Goal: Check status: Check status

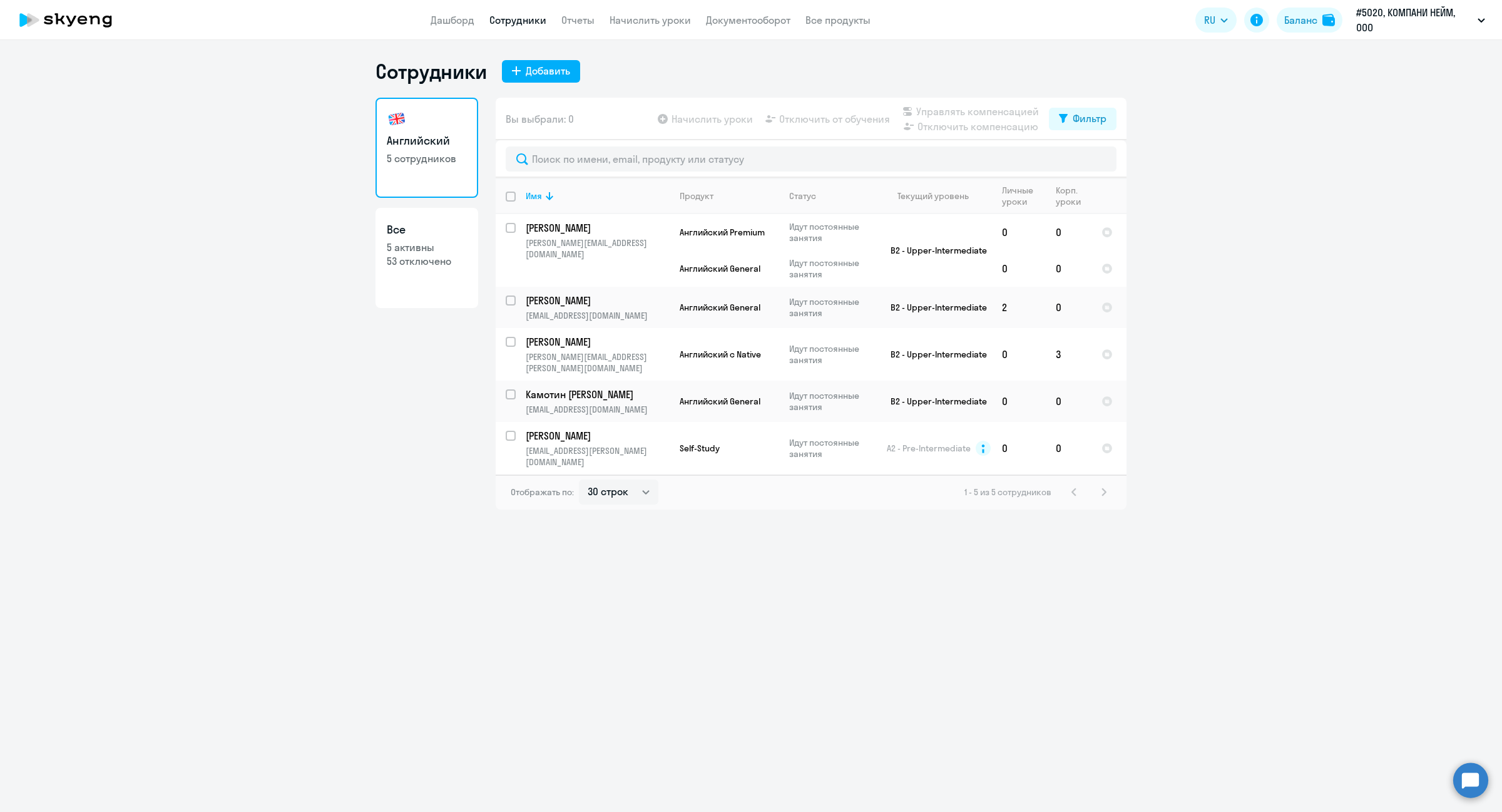
select select "30"
click at [562, 24] on link "Отчеты" at bounding box center [578, 19] width 33 height 13
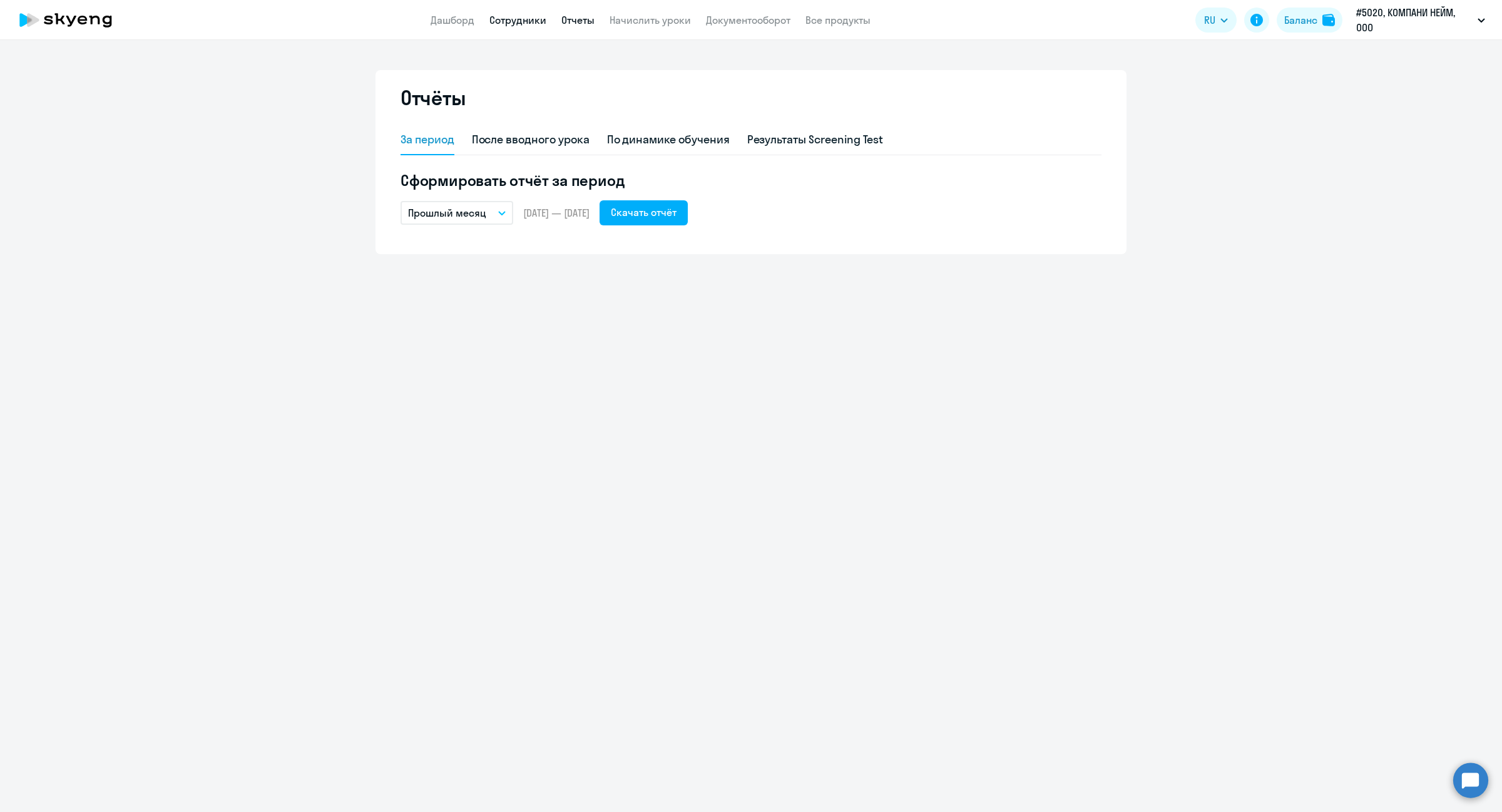
click at [511, 16] on link "Сотрудники" at bounding box center [517, 19] width 57 height 13
select select "30"
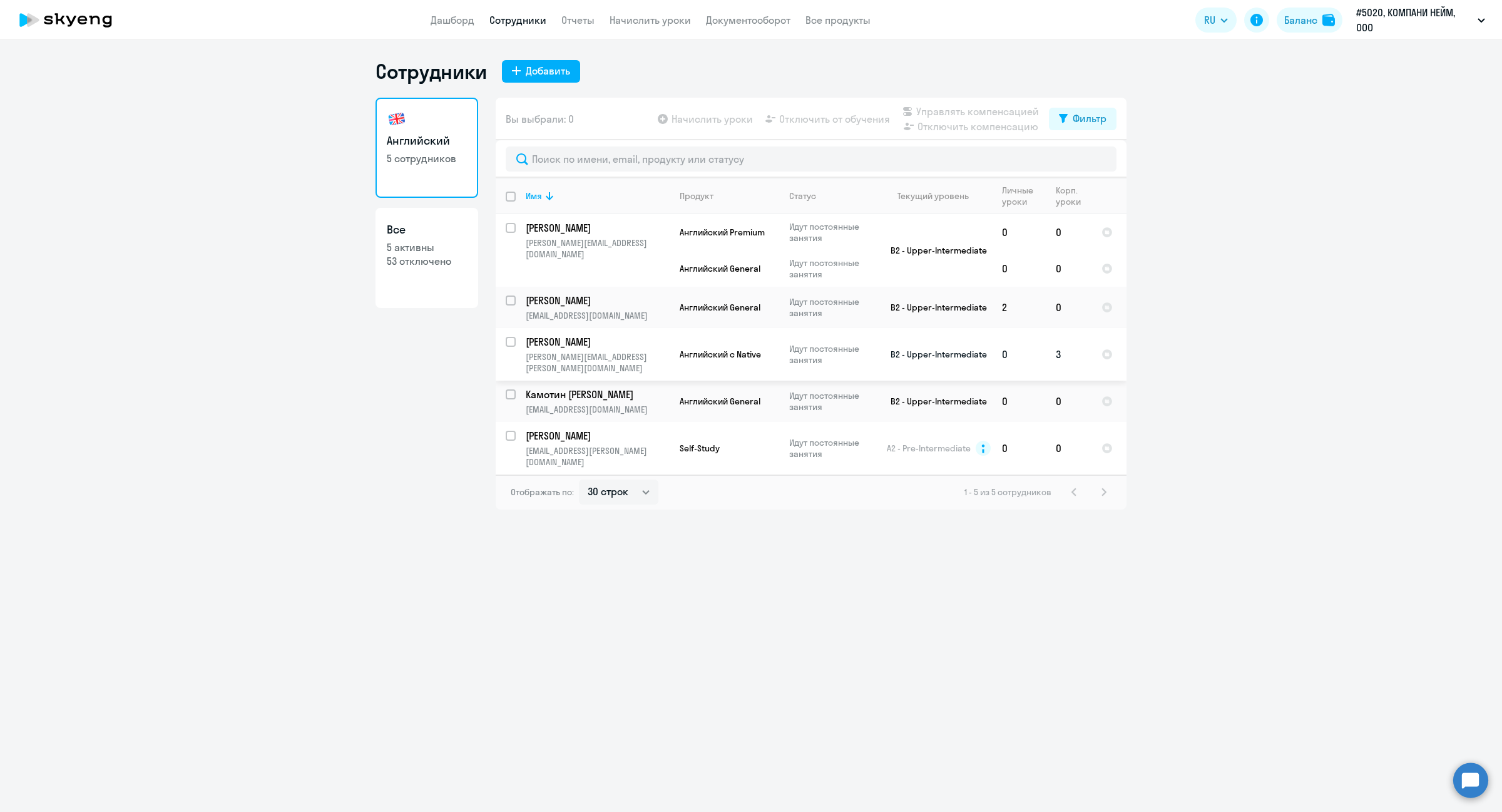
click at [653, 346] on p "[PERSON_NAME]" at bounding box center [597, 342] width 141 height 14
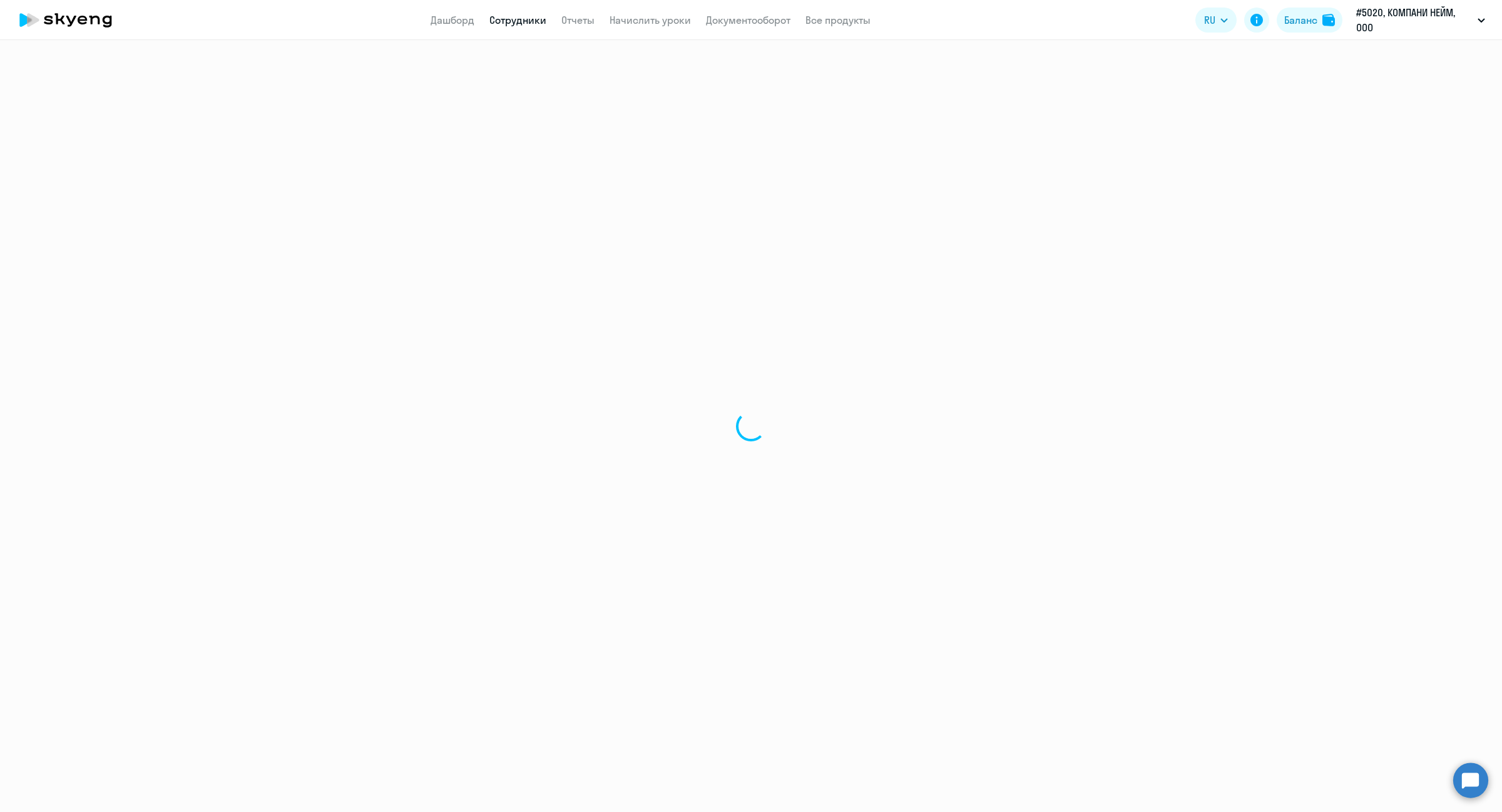
select select "english"
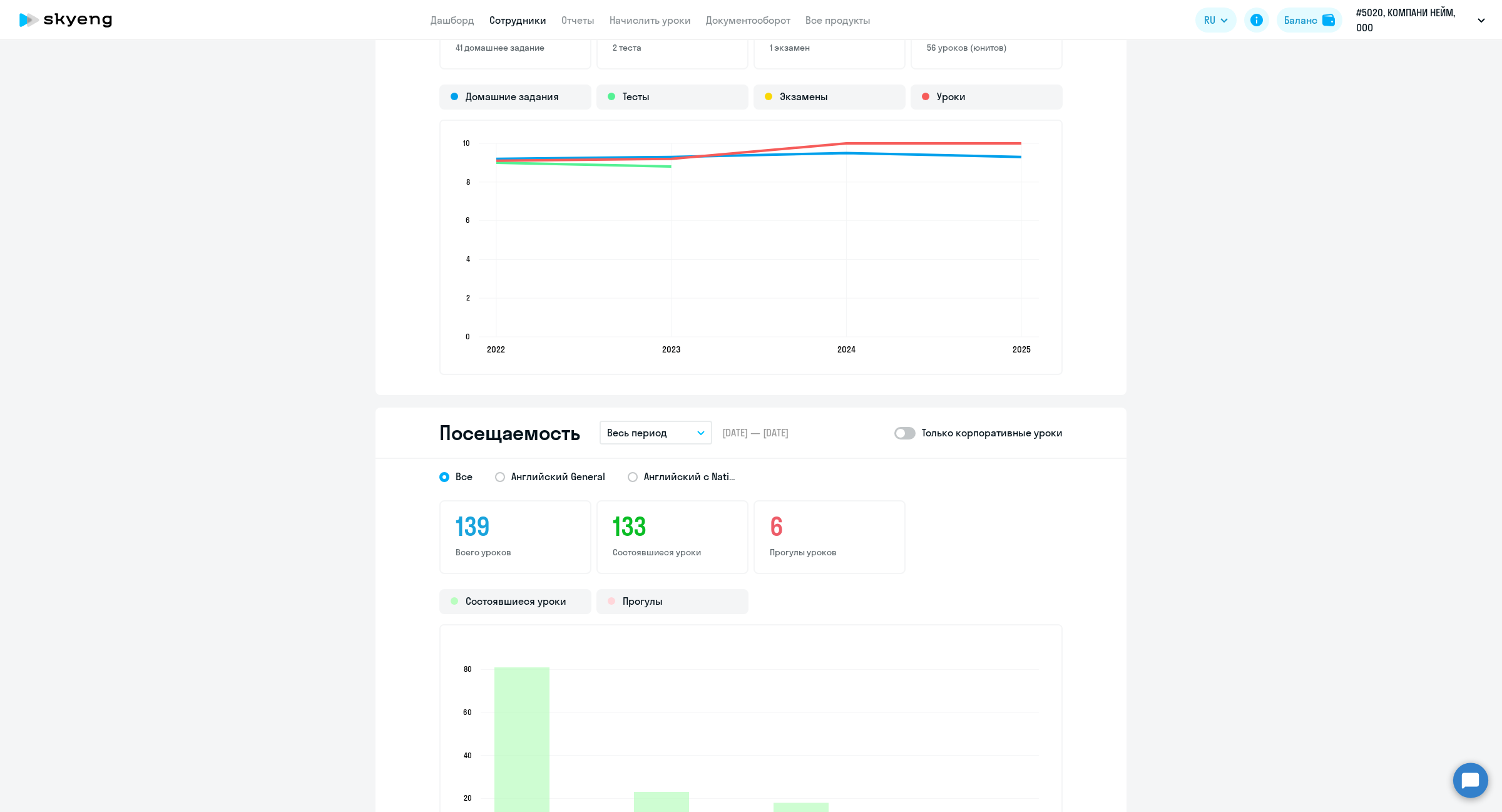
scroll to position [1409, 0]
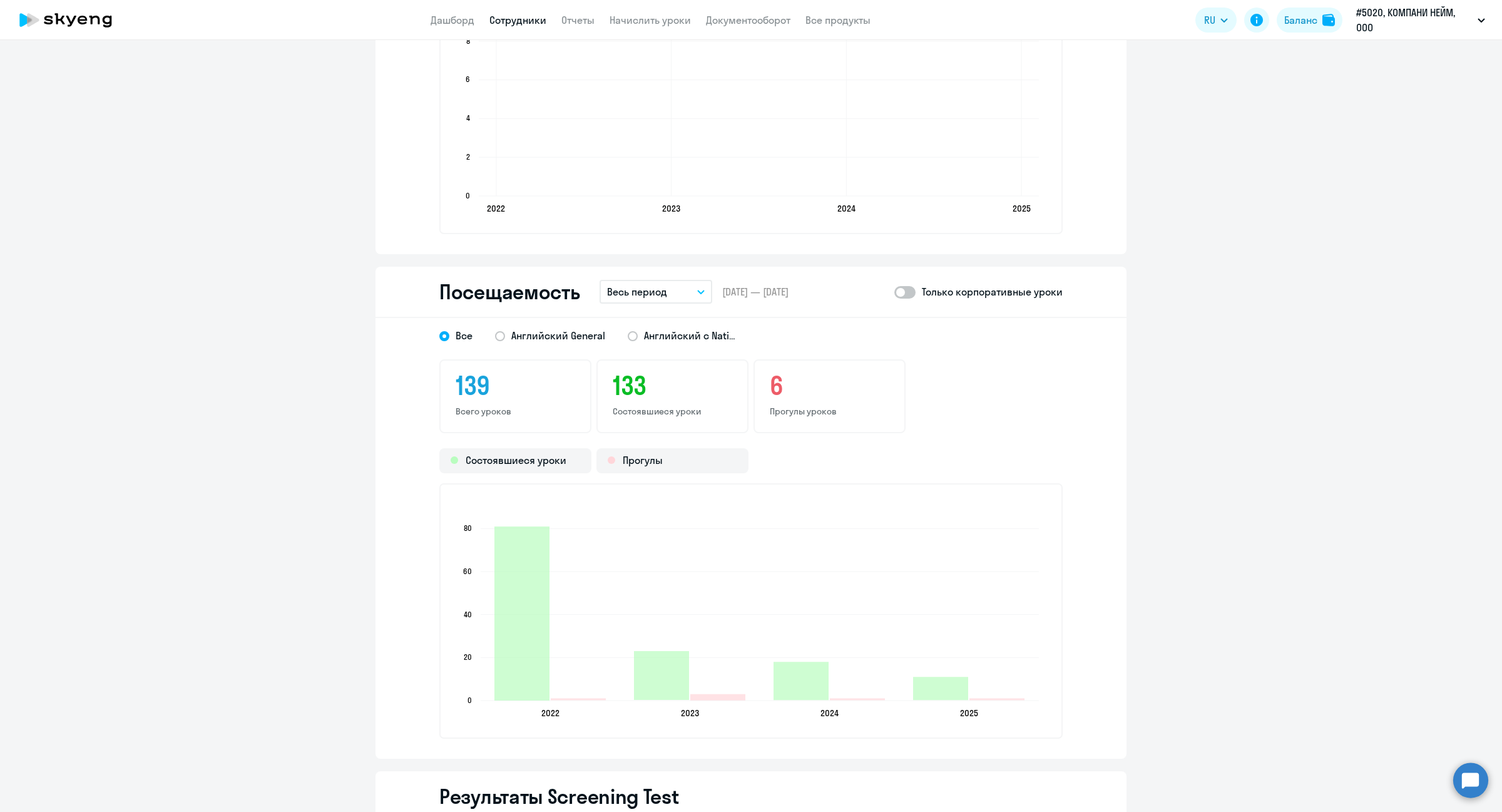
click at [642, 298] on button "Весь период" at bounding box center [656, 292] width 112 height 24
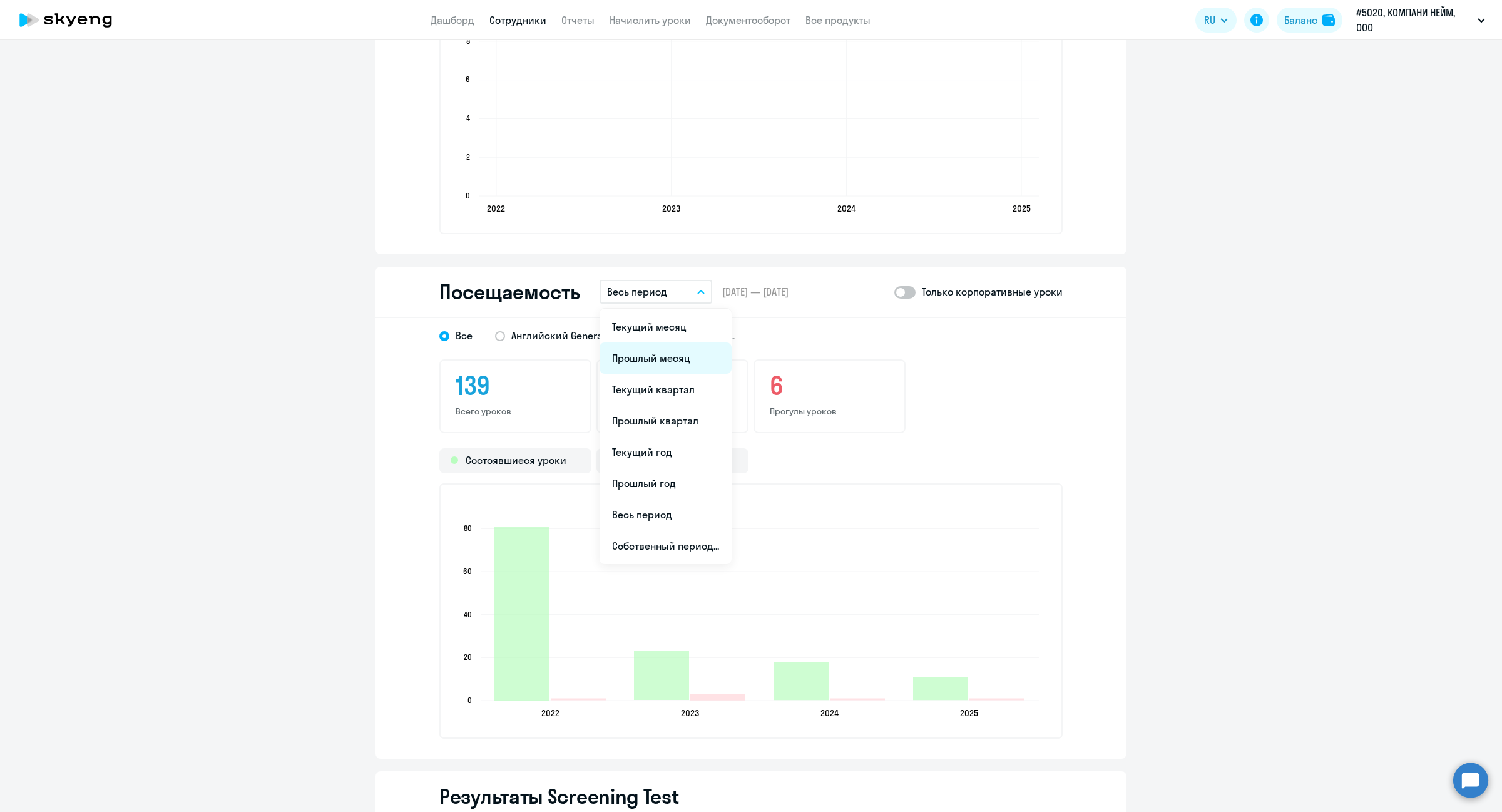
click at [641, 349] on li "Прошлый месяц" at bounding box center [666, 358] width 132 height 31
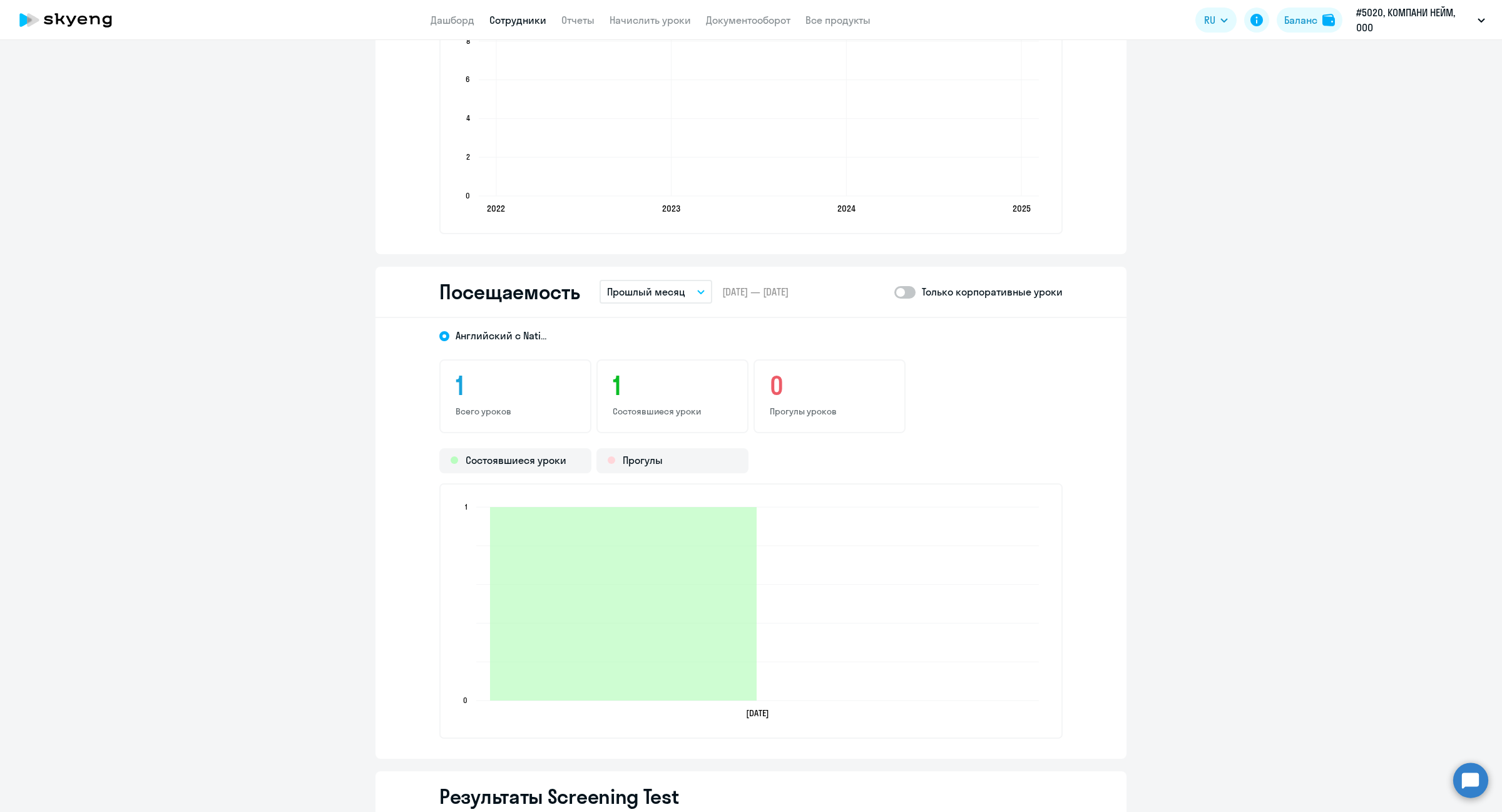
click at [676, 297] on p "Прошлый месяц" at bounding box center [646, 292] width 78 height 16
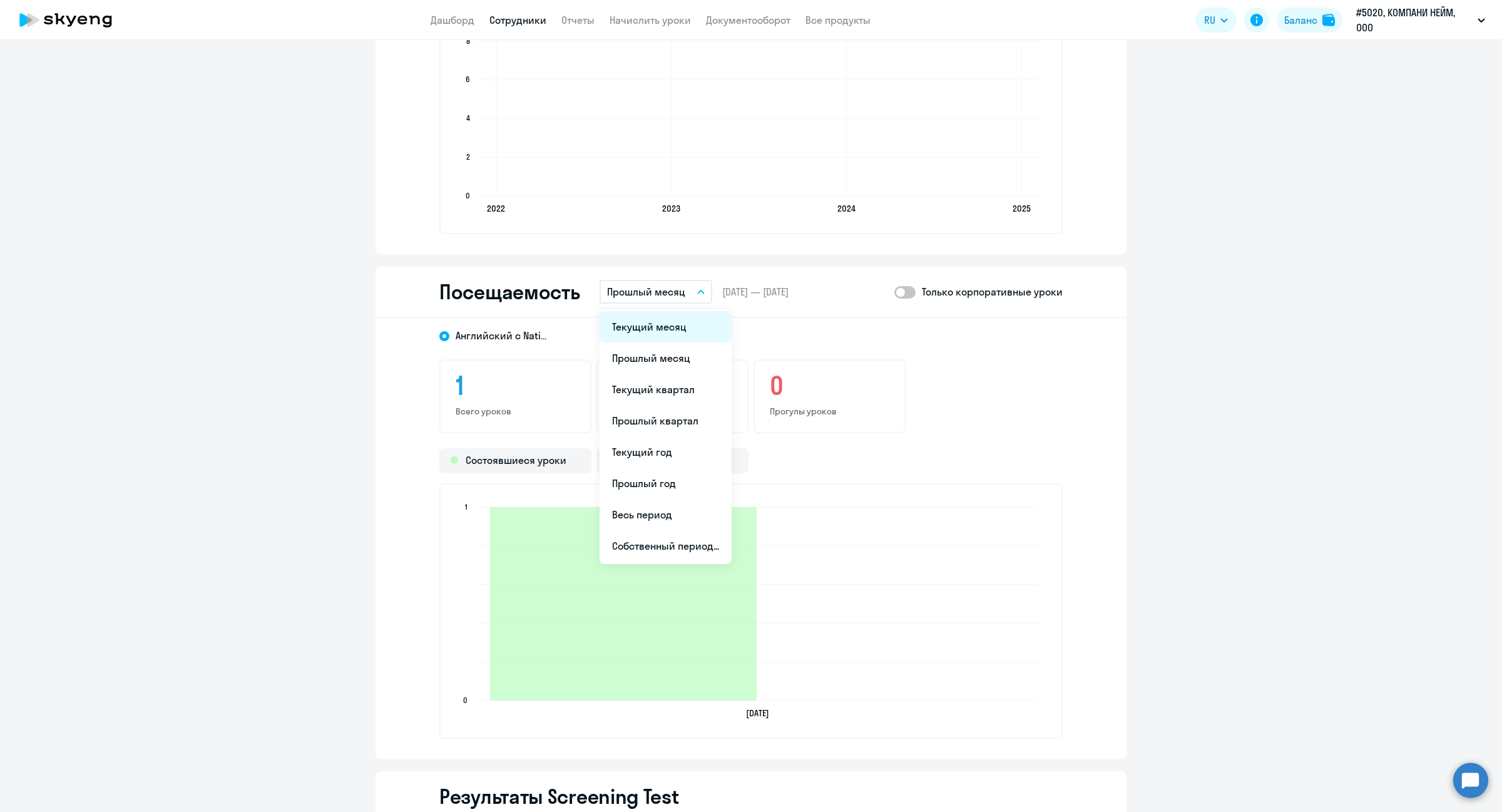
click at [665, 335] on li "Текущий месяц" at bounding box center [666, 327] width 132 height 31
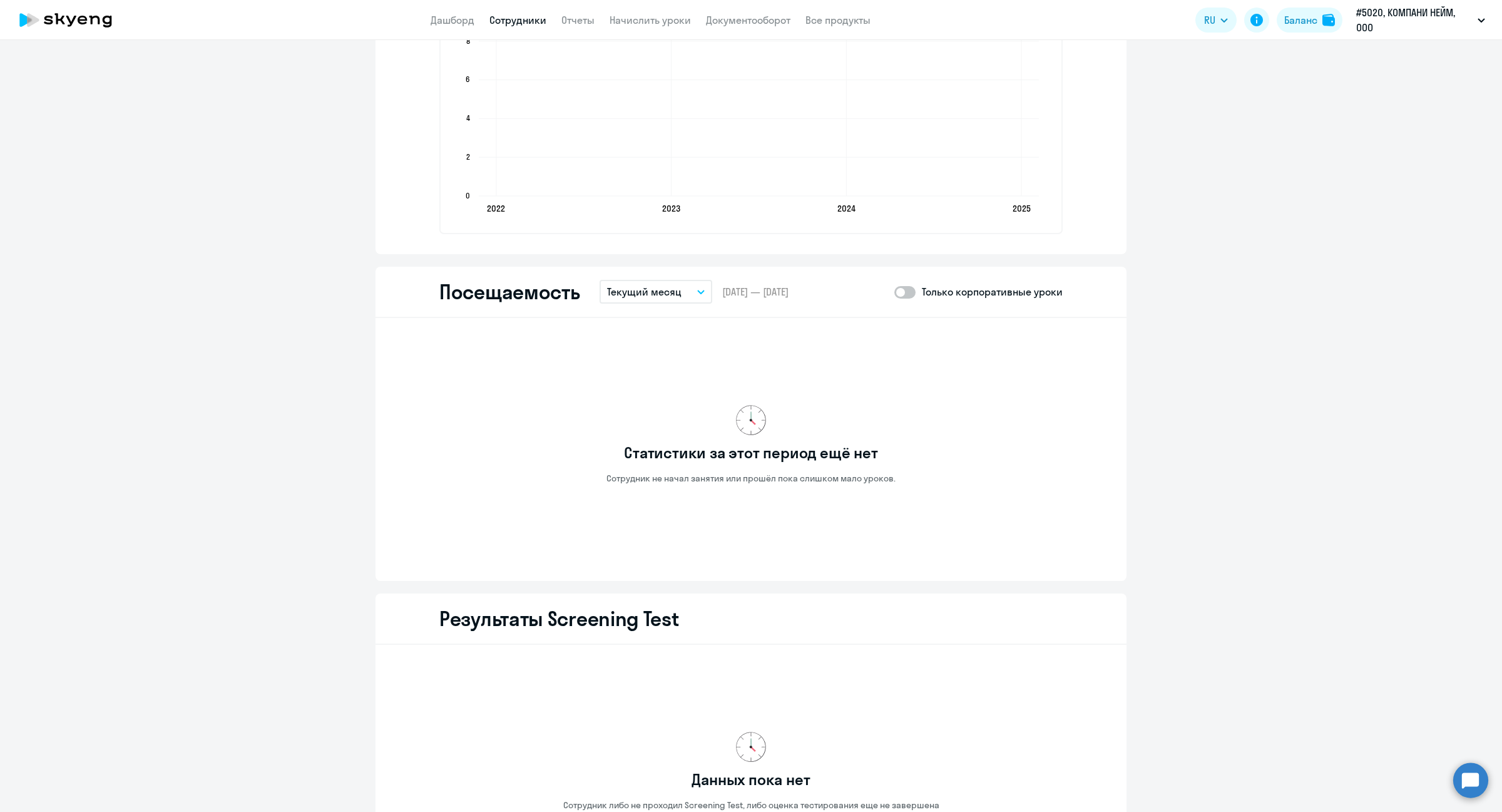
click at [631, 287] on p "Текущий месяц" at bounding box center [644, 292] width 75 height 16
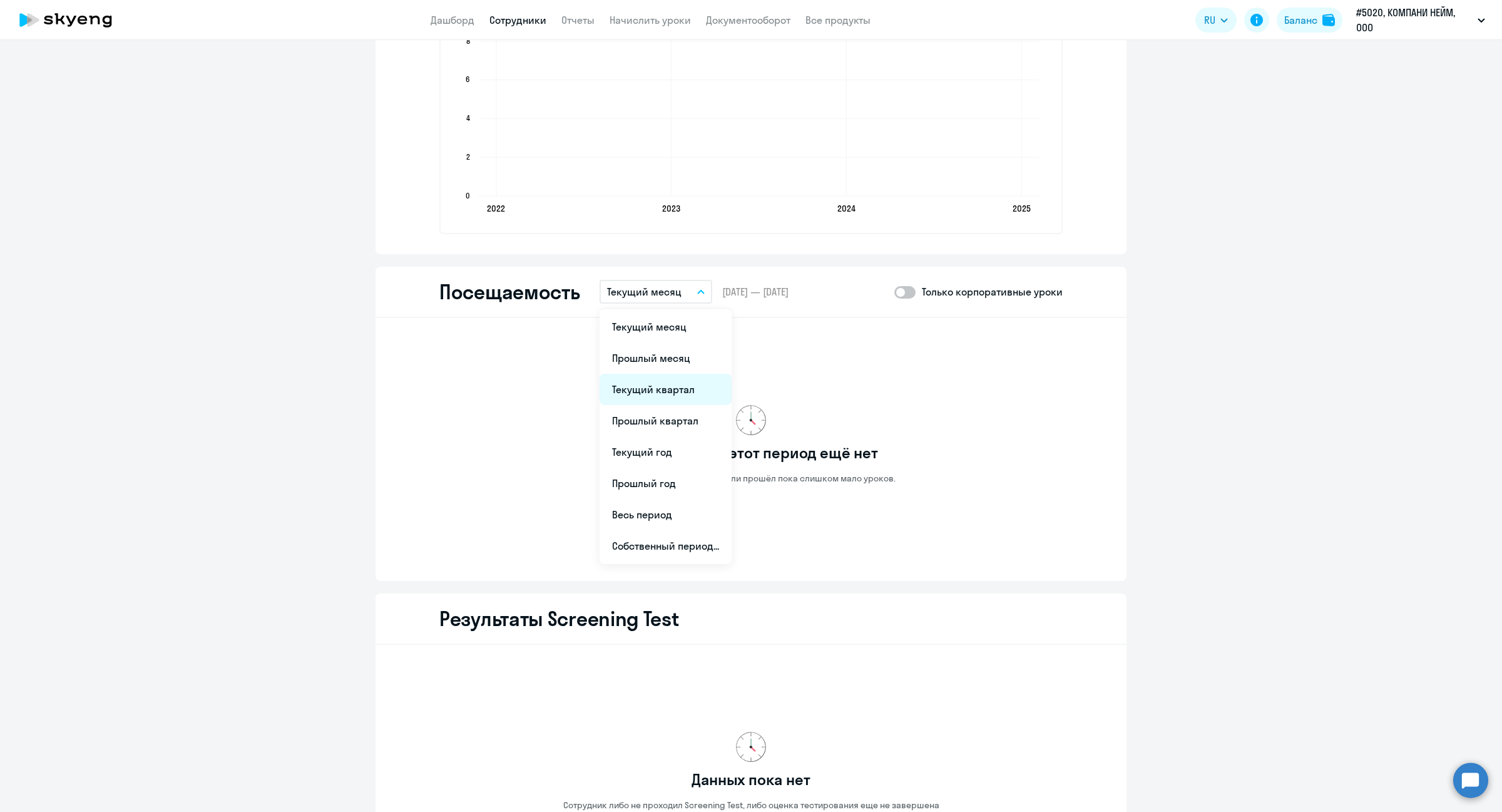
click at [648, 390] on li "Текущий квартал" at bounding box center [666, 390] width 132 height 31
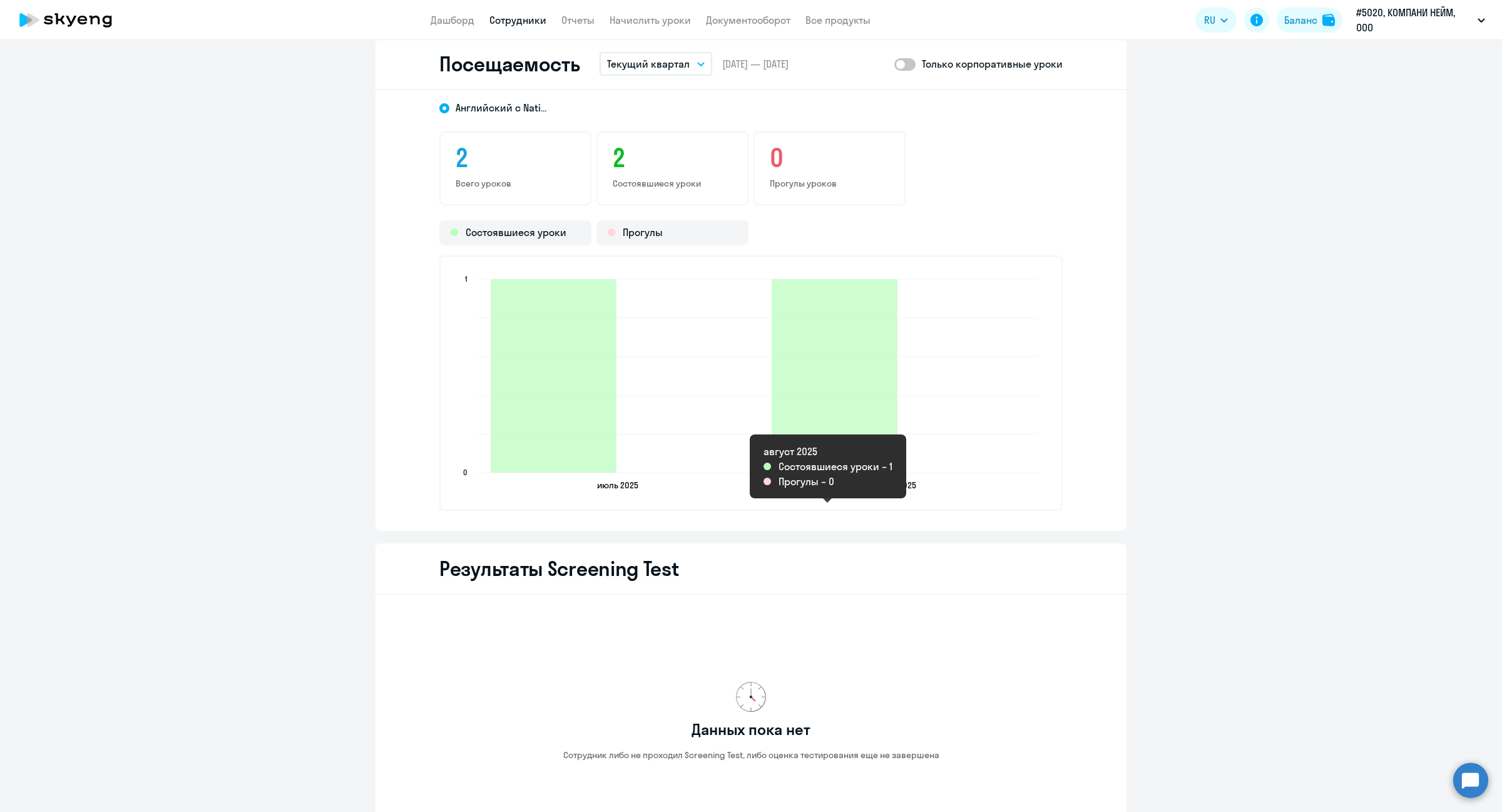
scroll to position [1690, 0]
